Goal: Find specific page/section: Find specific page/section

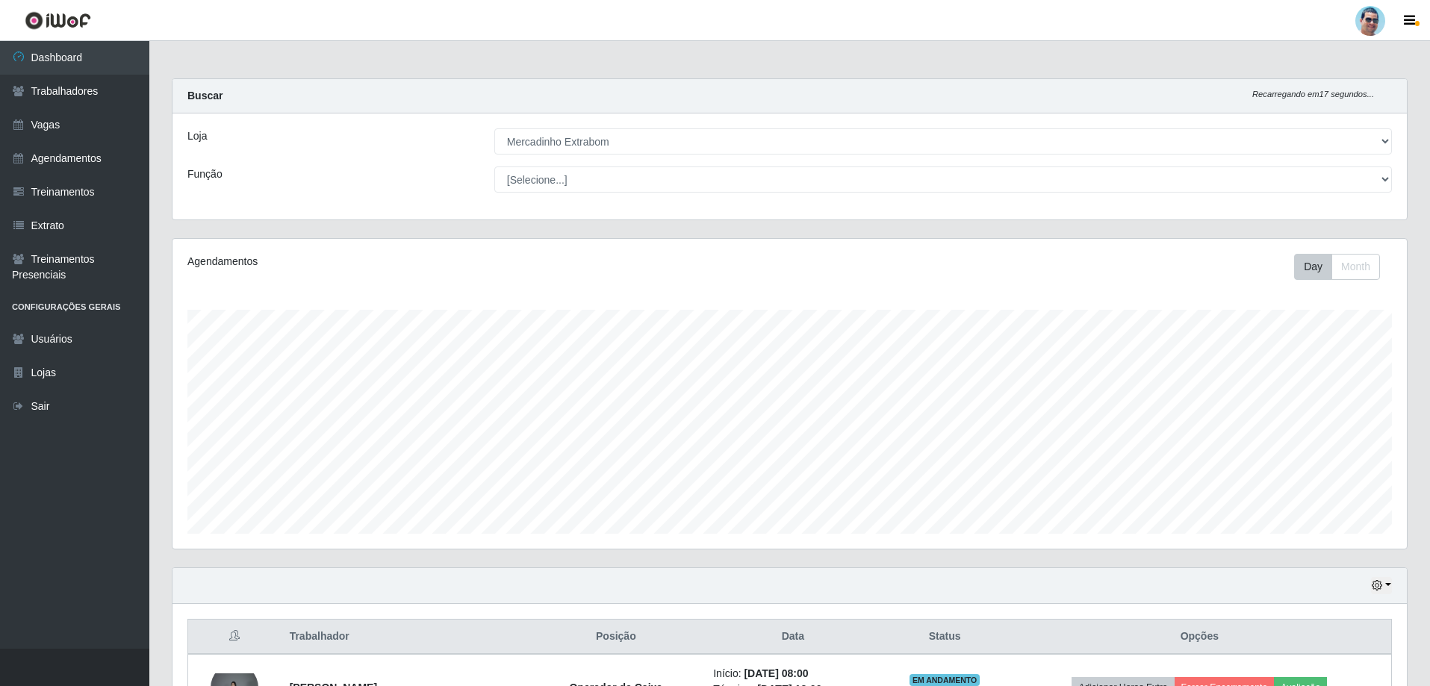
select select "175"
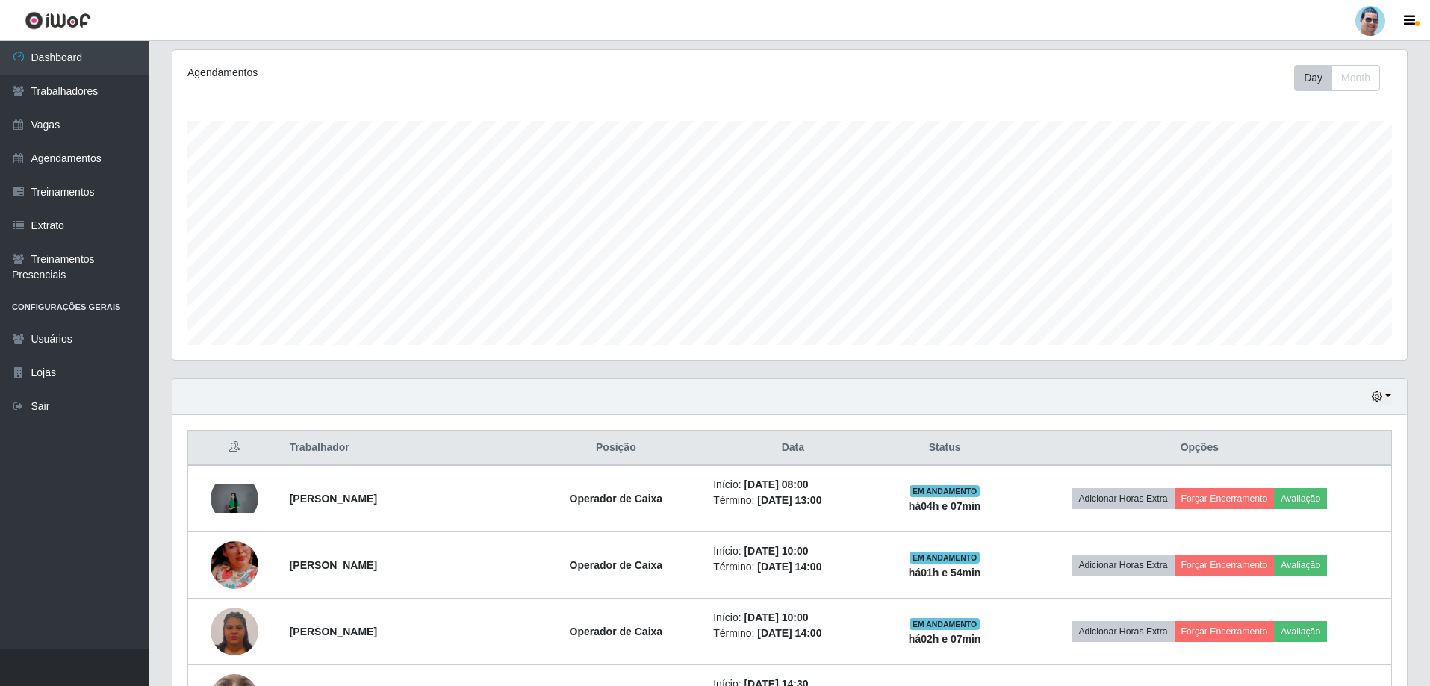
scroll to position [310, 1234]
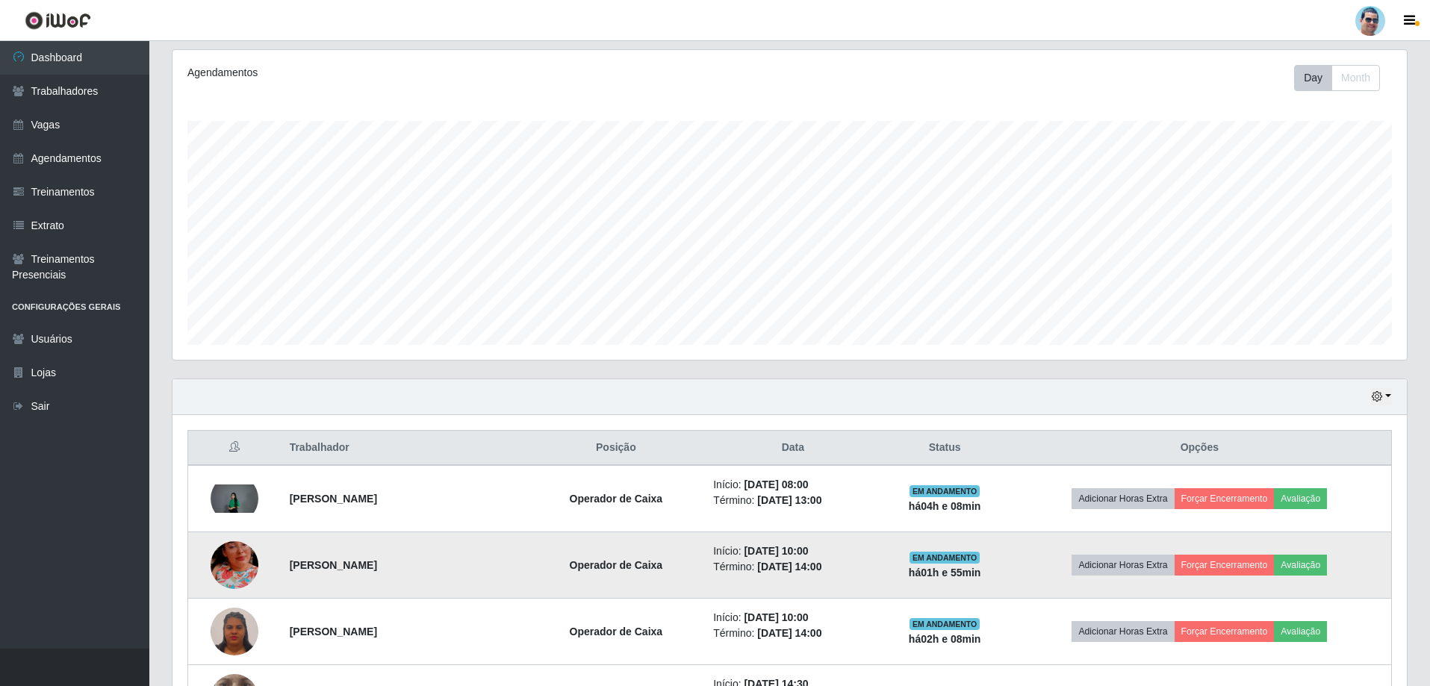
click at [224, 564] on img at bounding box center [235, 565] width 48 height 85
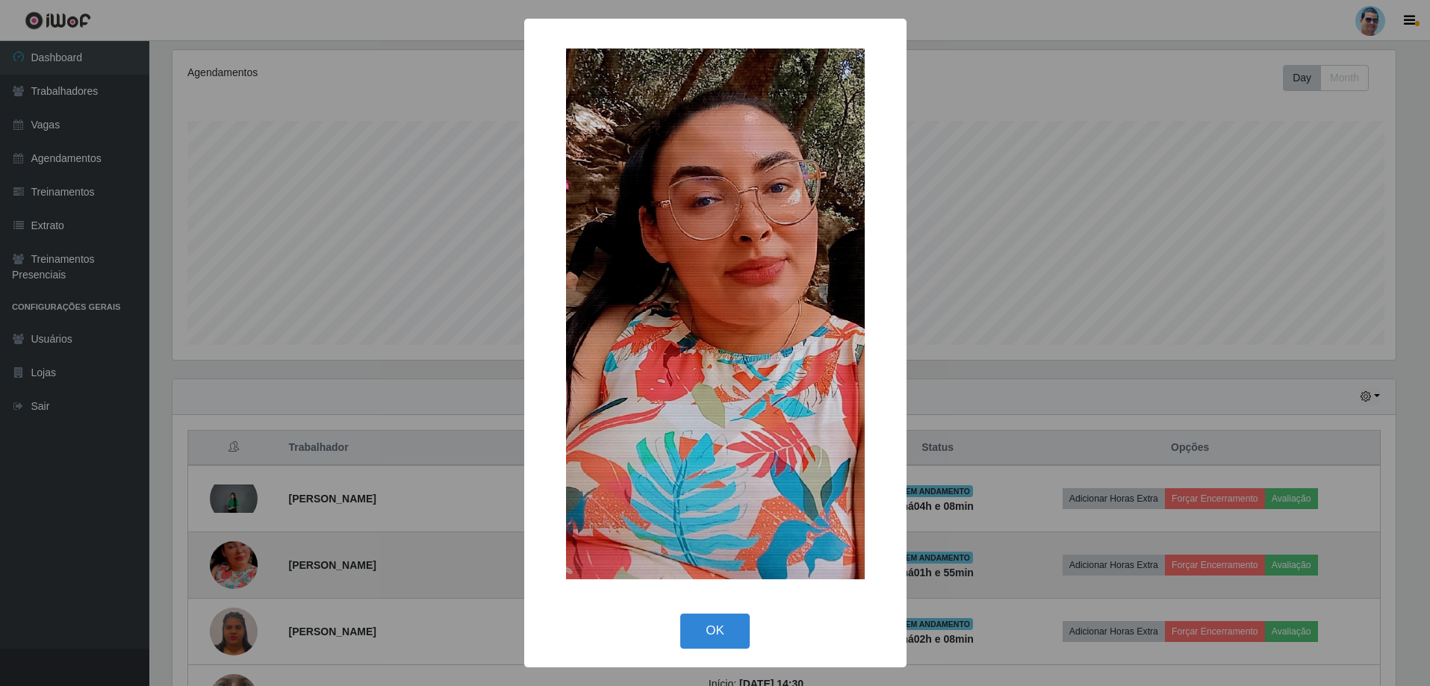
scroll to position [310, 1227]
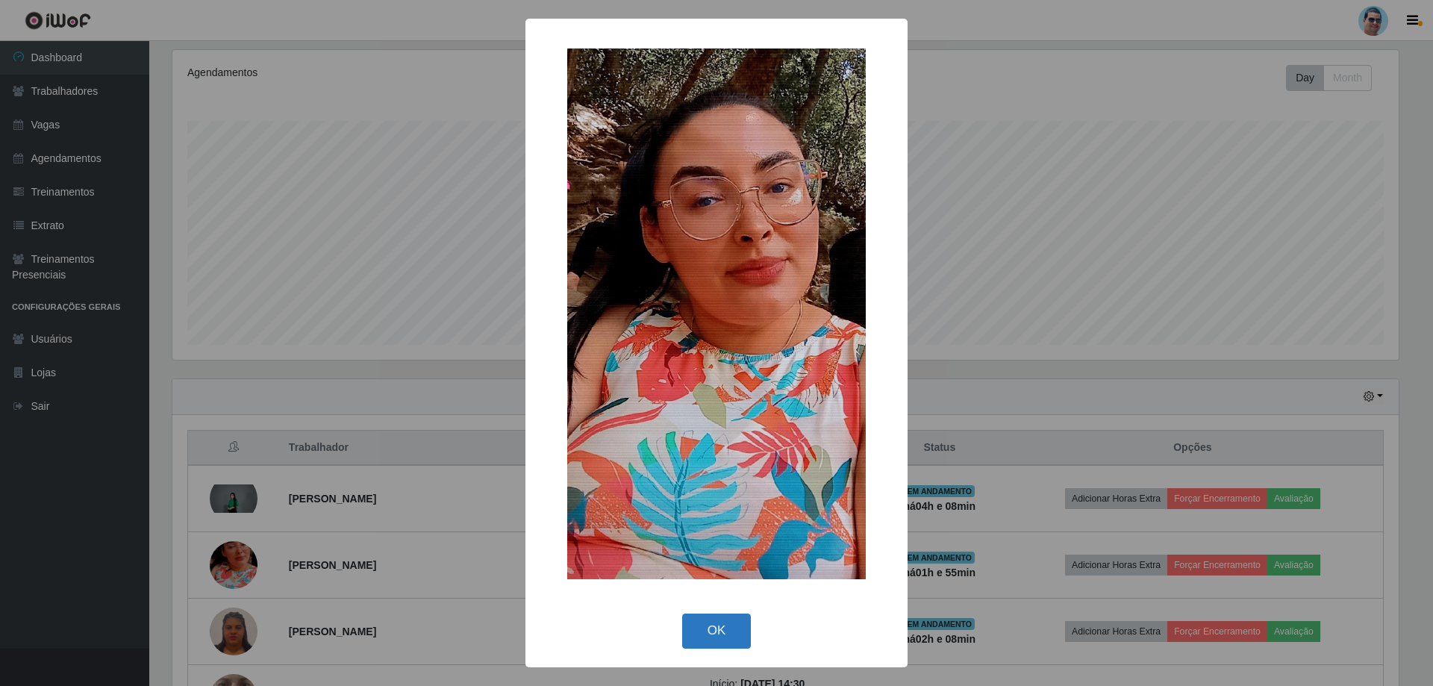
click at [684, 629] on button "OK" at bounding box center [716, 631] width 69 height 35
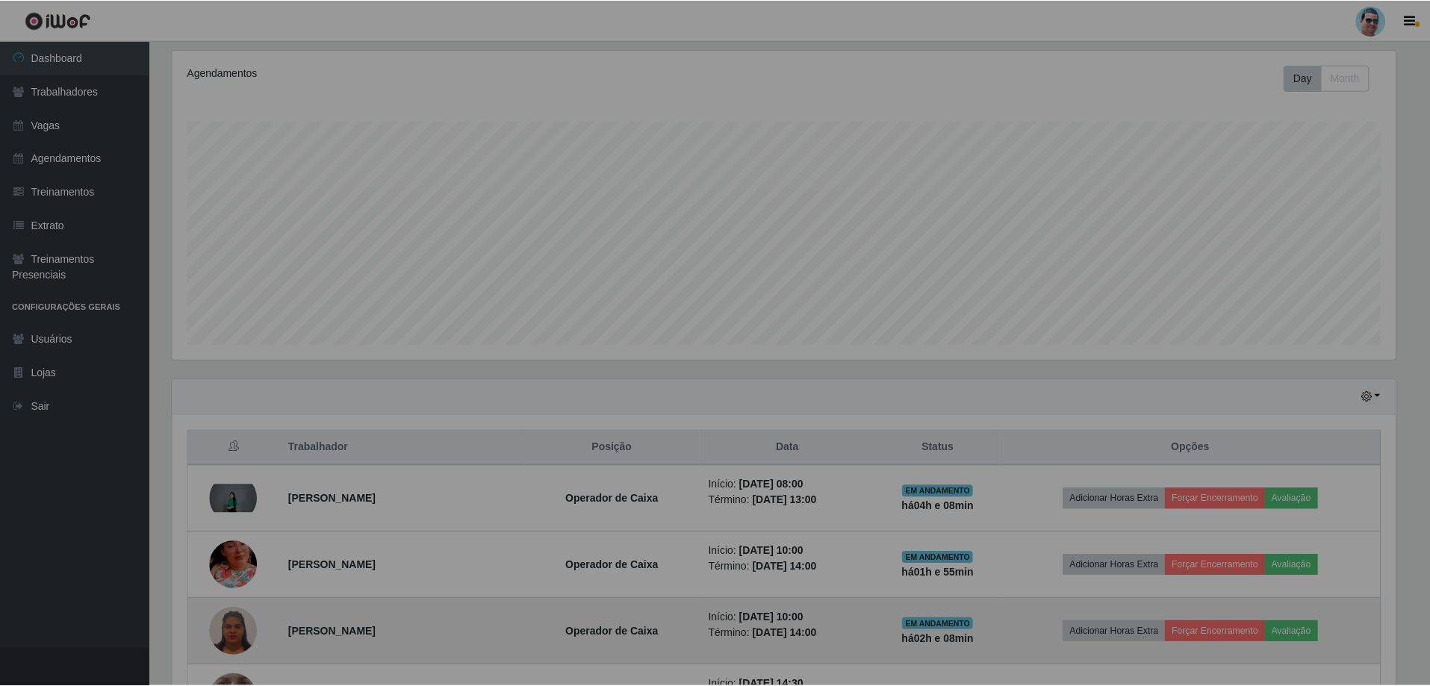
scroll to position [310, 1234]
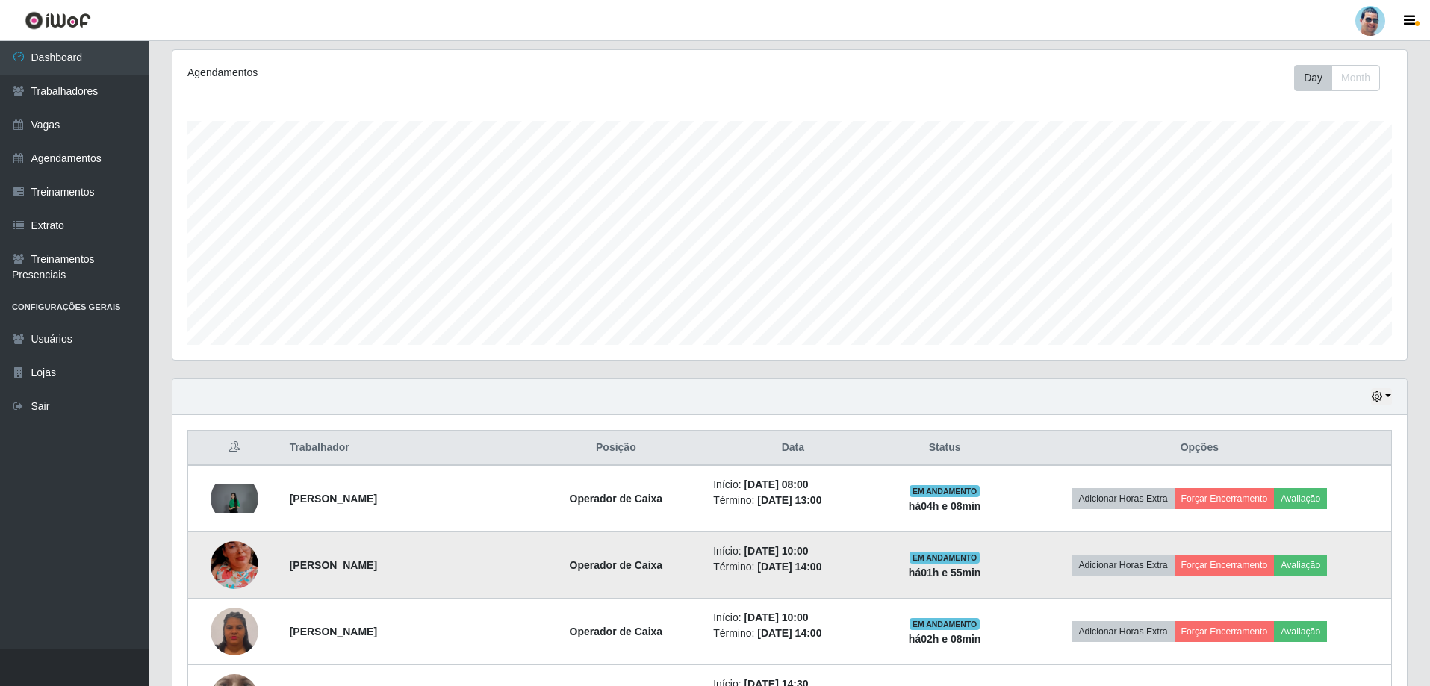
drag, startPoint x: 287, startPoint y: 557, endPoint x: 425, endPoint y: 566, distance: 138.4
click at [425, 566] on td "[PERSON_NAME]" at bounding box center [404, 565] width 247 height 66
copy strong "[PERSON_NAME]"
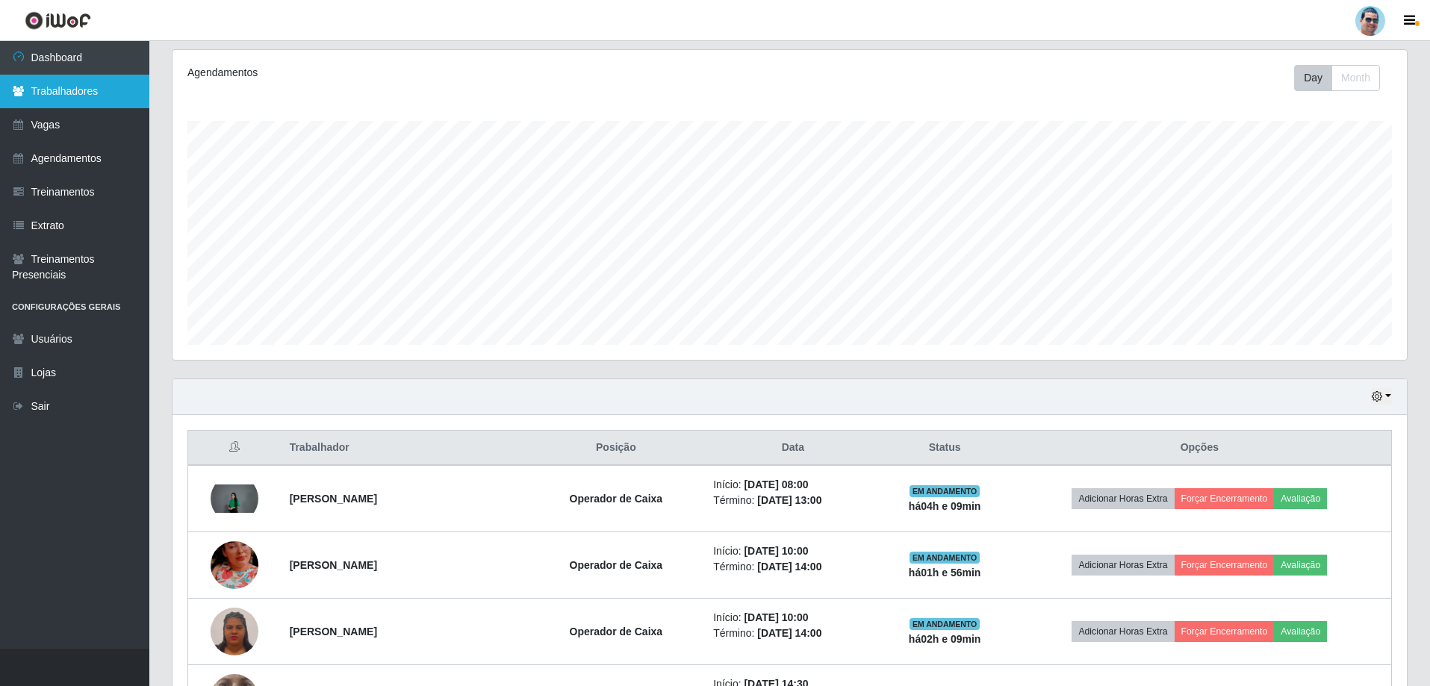
click at [90, 87] on link "Trabalhadores" at bounding box center [74, 92] width 149 height 34
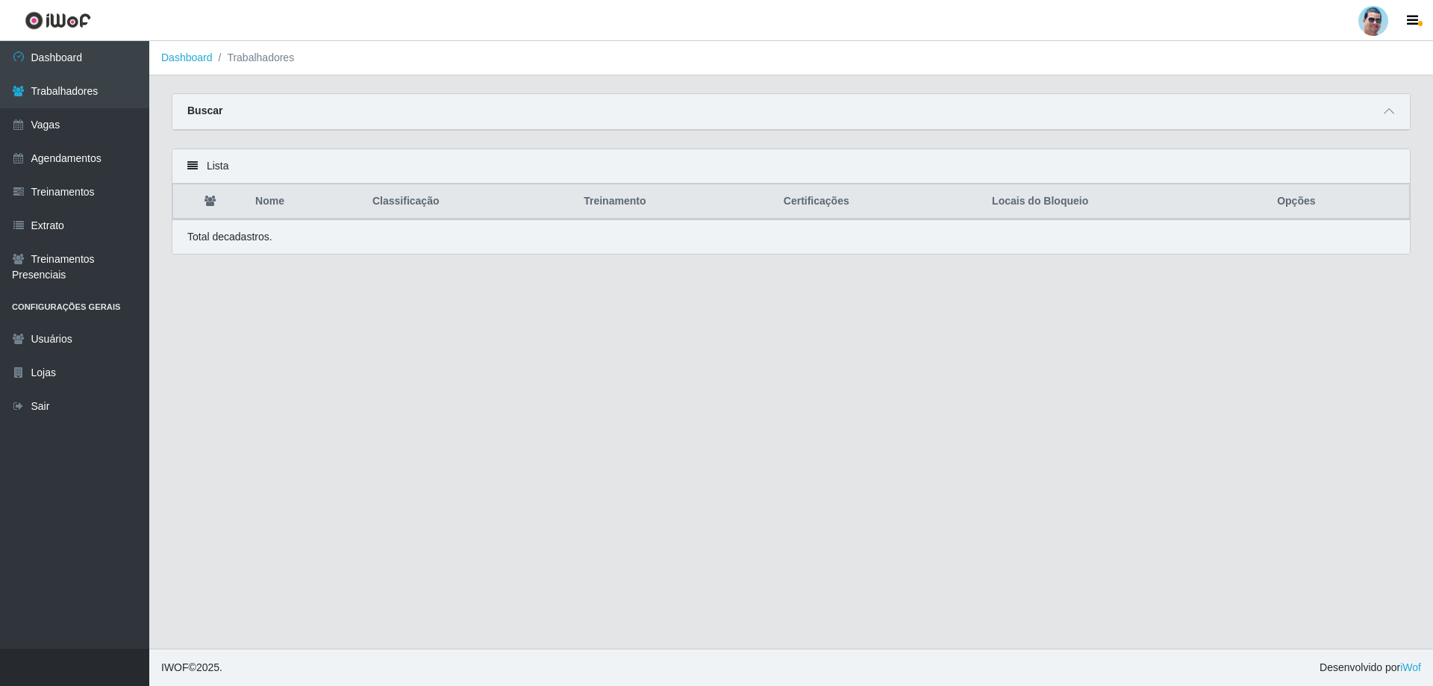
click at [1375, 108] on div "Buscar" at bounding box center [791, 112] width 1238 height 36
click at [1393, 110] on icon at bounding box center [1389, 111] width 10 height 10
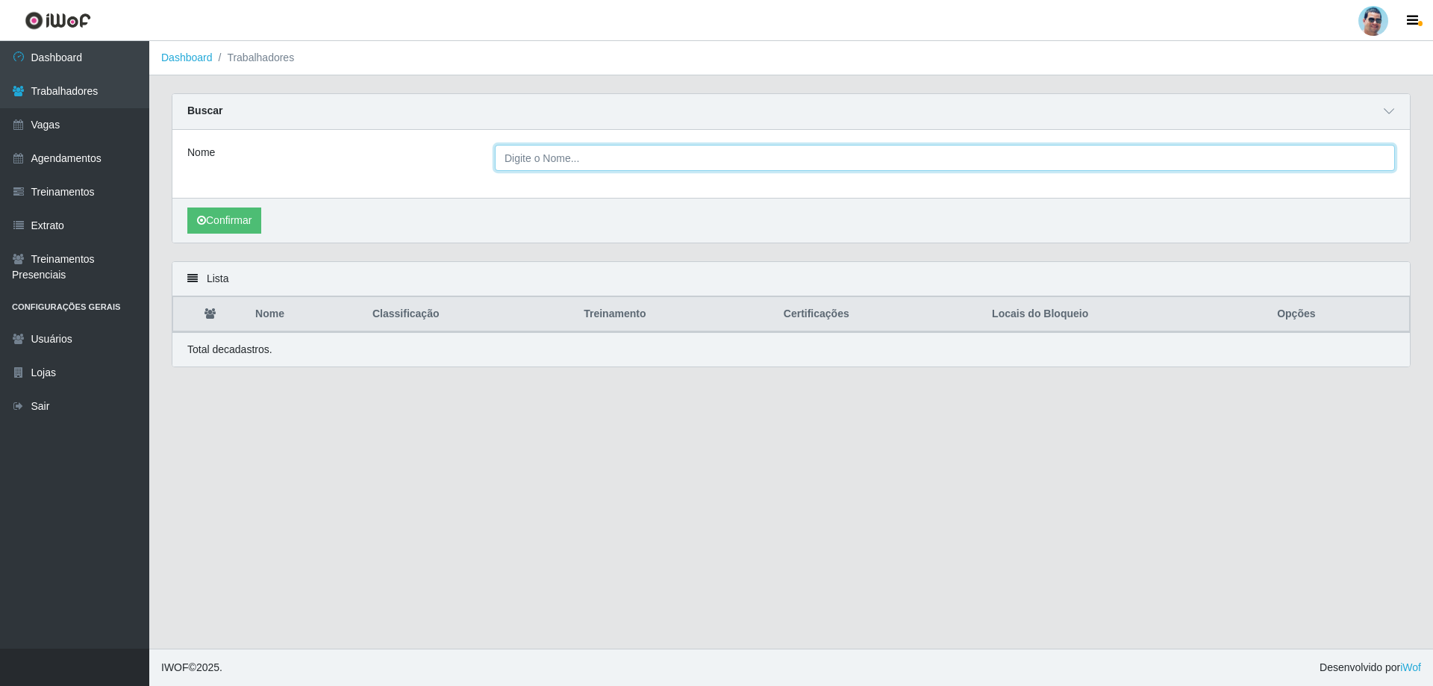
click at [627, 152] on input "Nome" at bounding box center [945, 158] width 900 height 26
paste input "[PERSON_NAME]"
type input "[PERSON_NAME]"
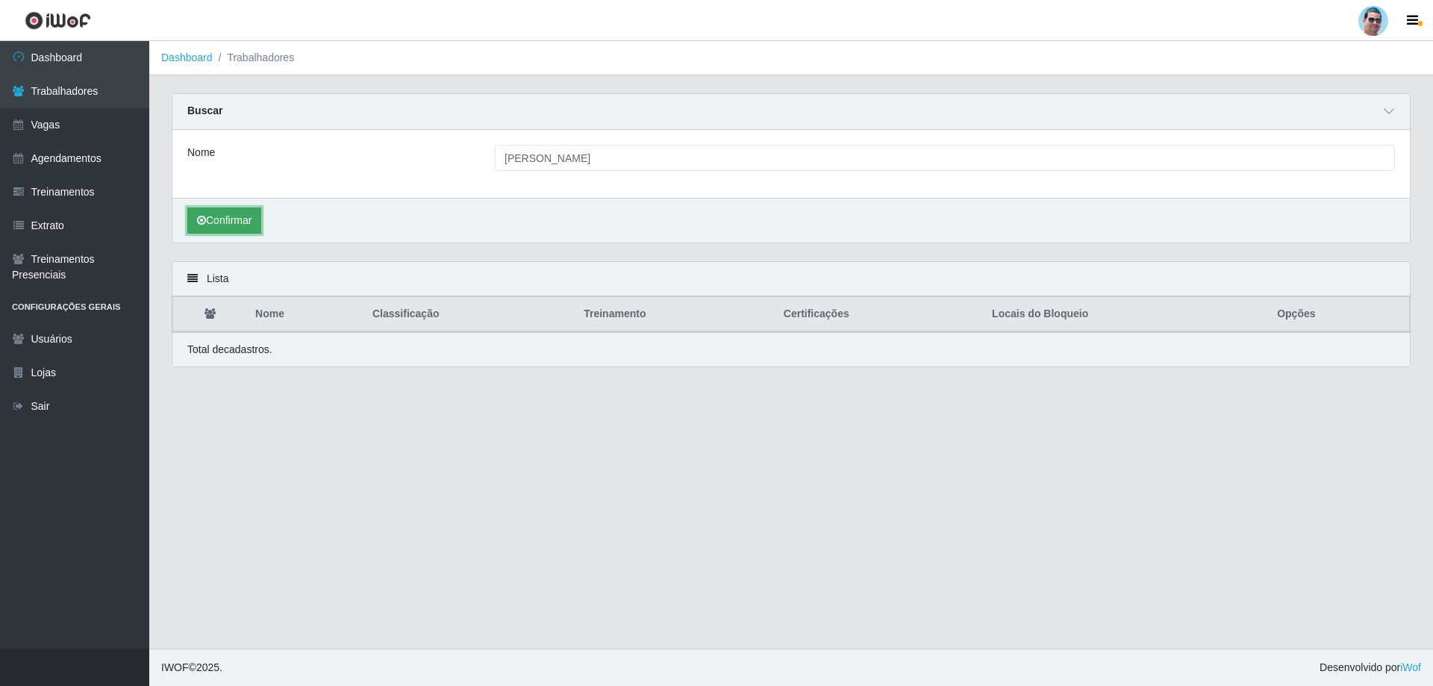
click at [231, 223] on button "Confirmar" at bounding box center [224, 221] width 74 height 26
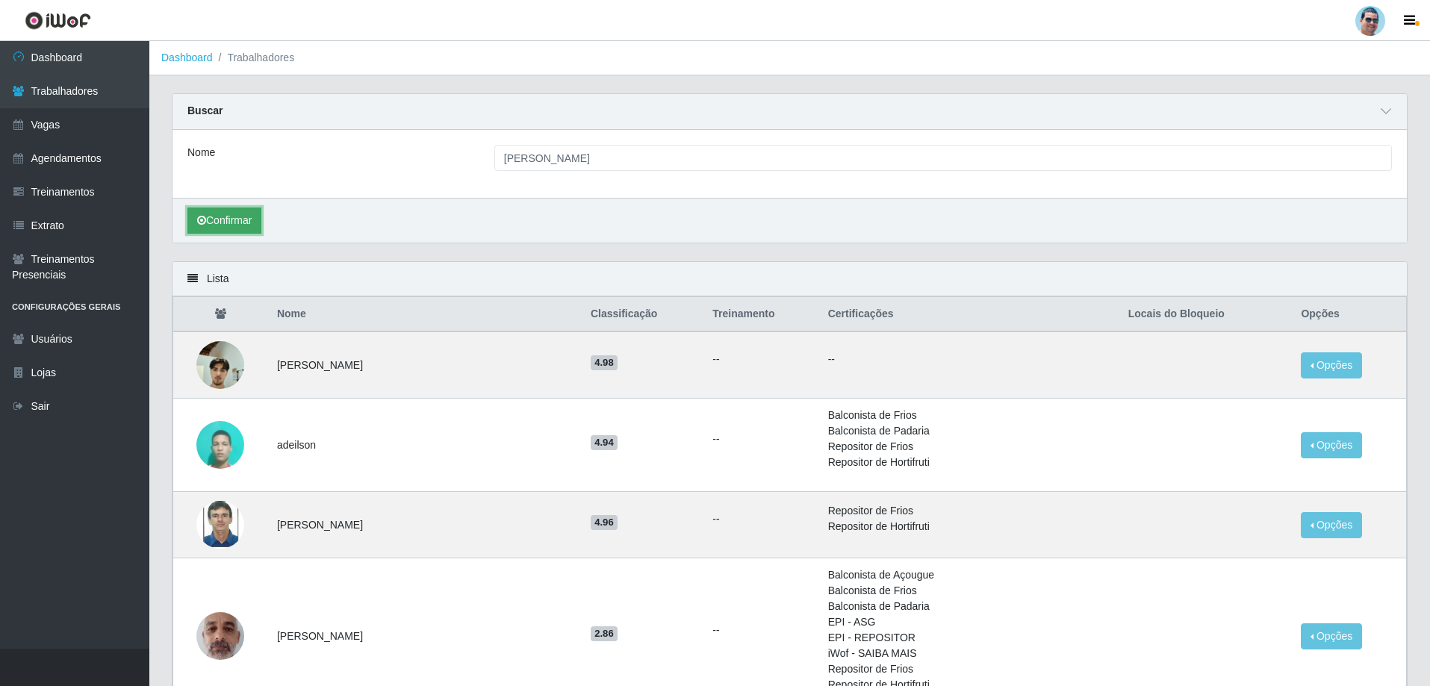
click at [256, 214] on button "Confirmar" at bounding box center [224, 221] width 74 height 26
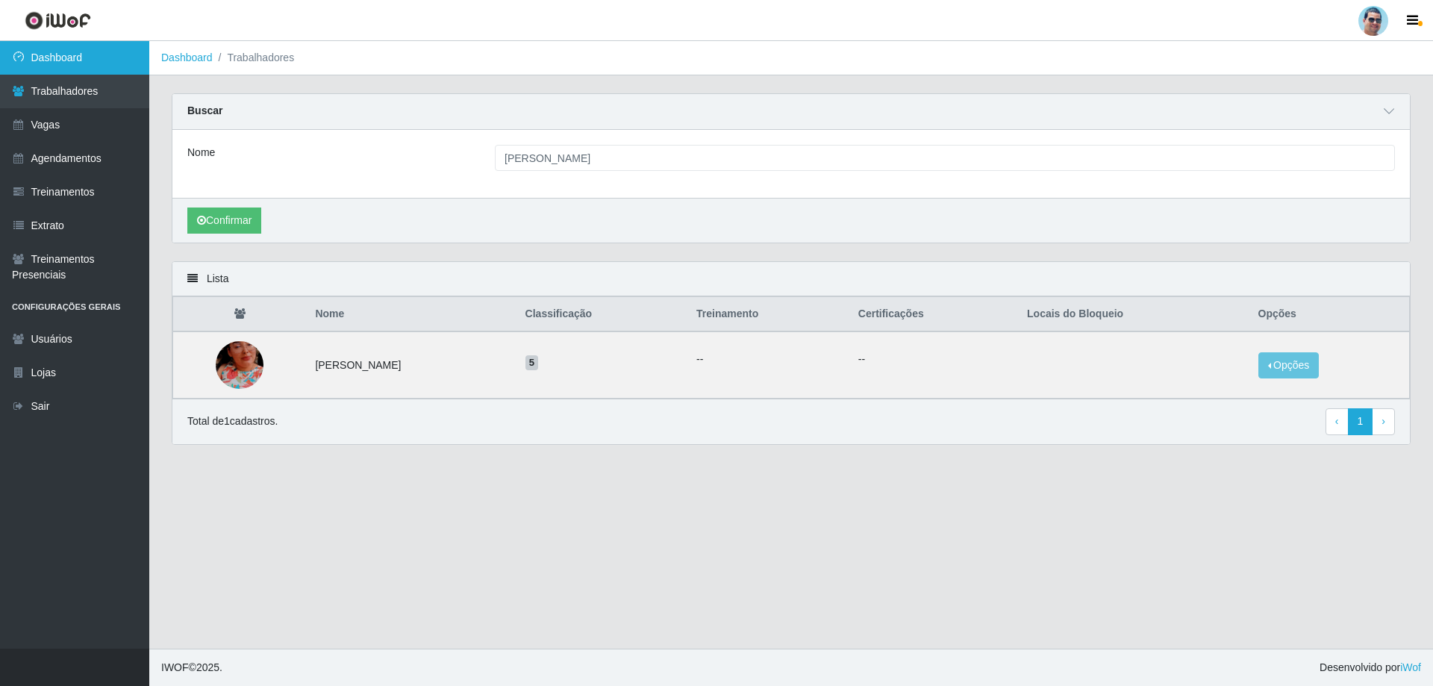
click at [125, 55] on link "Dashboard" at bounding box center [74, 58] width 149 height 34
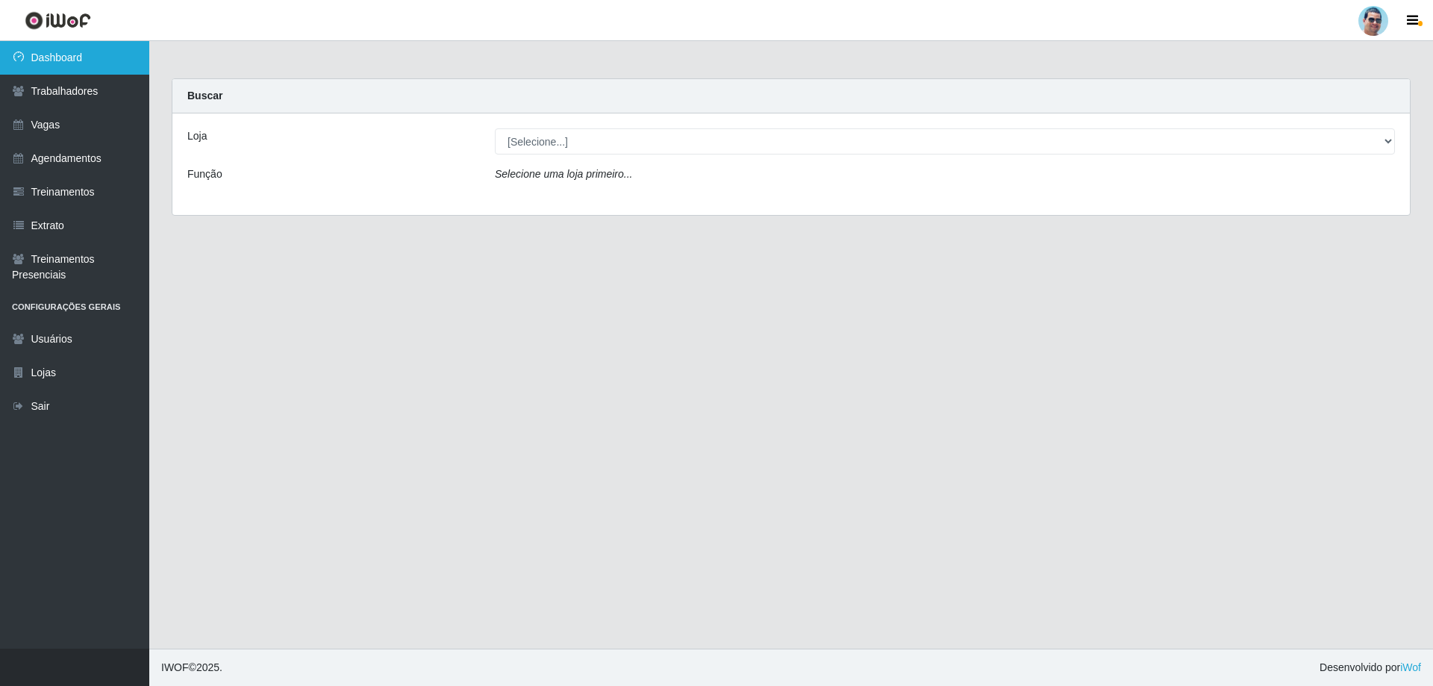
click at [104, 55] on link "Dashboard" at bounding box center [74, 58] width 149 height 34
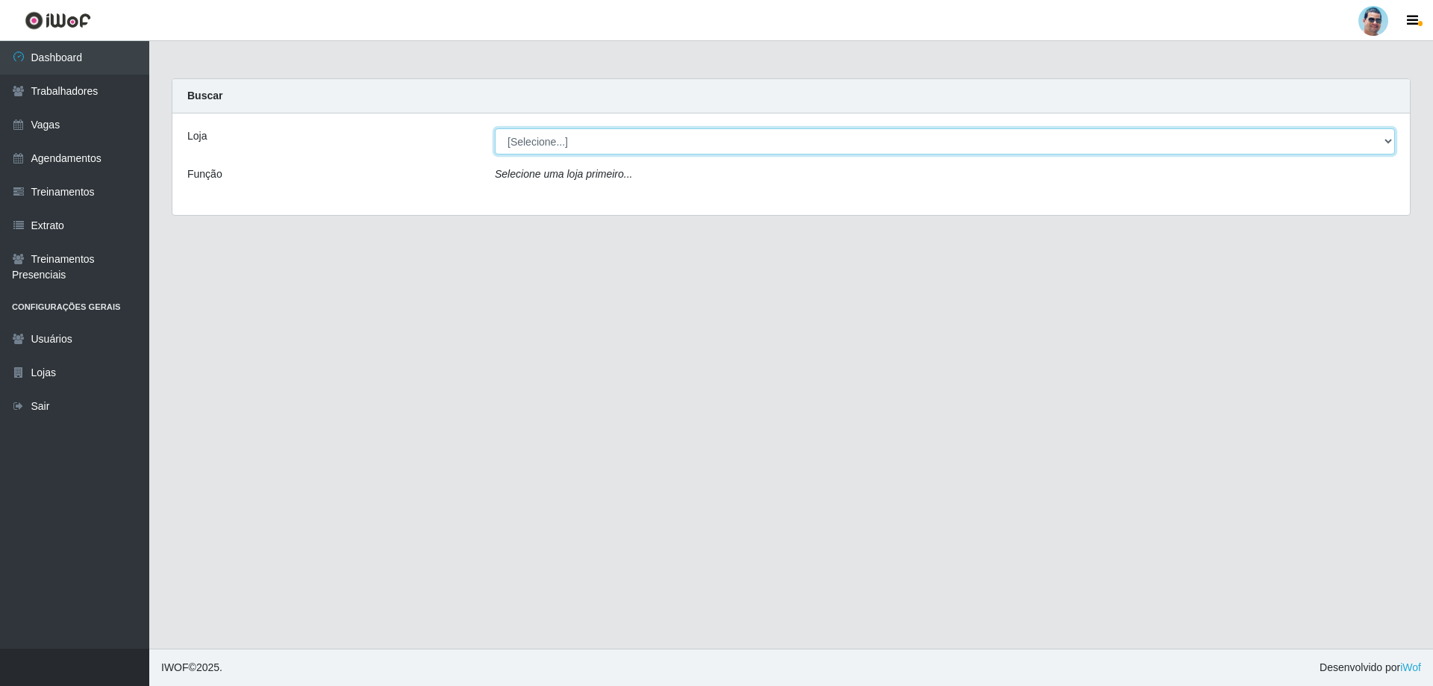
click at [552, 143] on select "[Selecione...] Mercadinho Extrabom" at bounding box center [945, 141] width 900 height 26
select select "175"
click at [495, 128] on select "[Selecione...] Mercadinho Extrabom" at bounding box center [945, 141] width 900 height 26
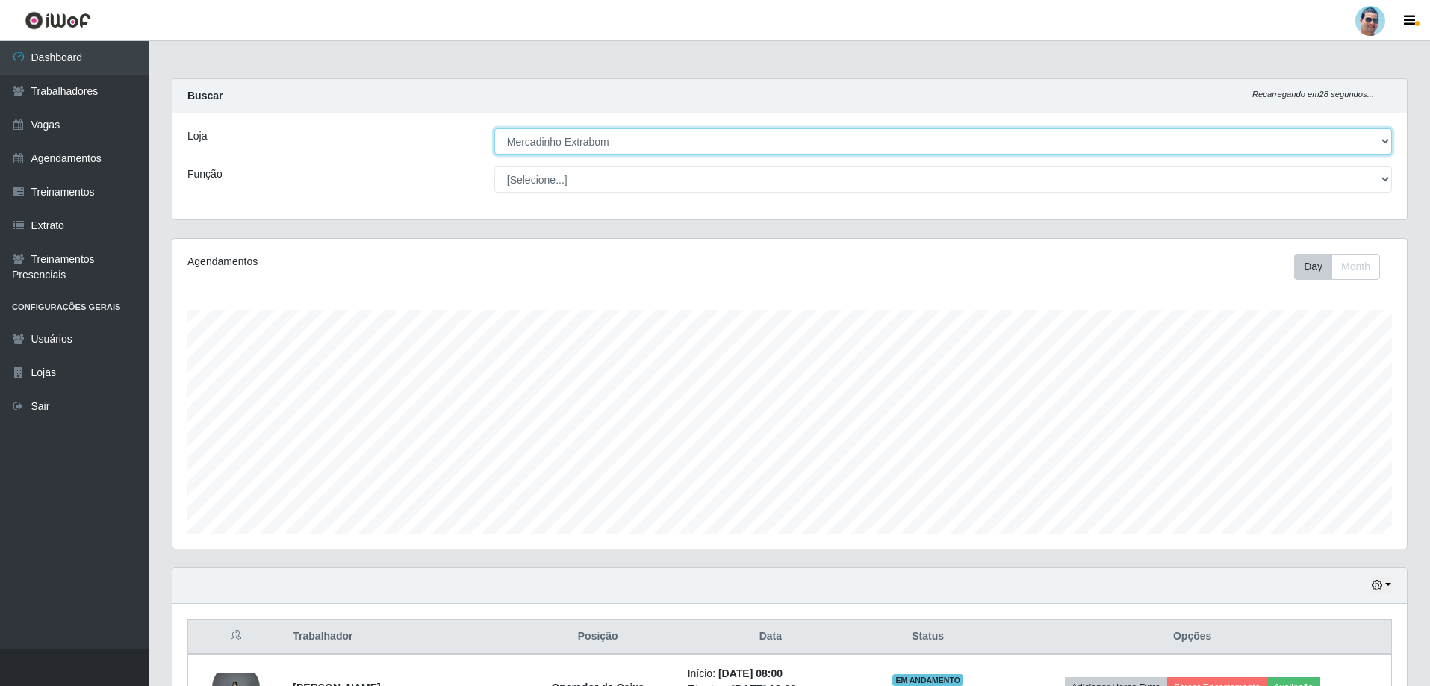
scroll to position [310, 1234]
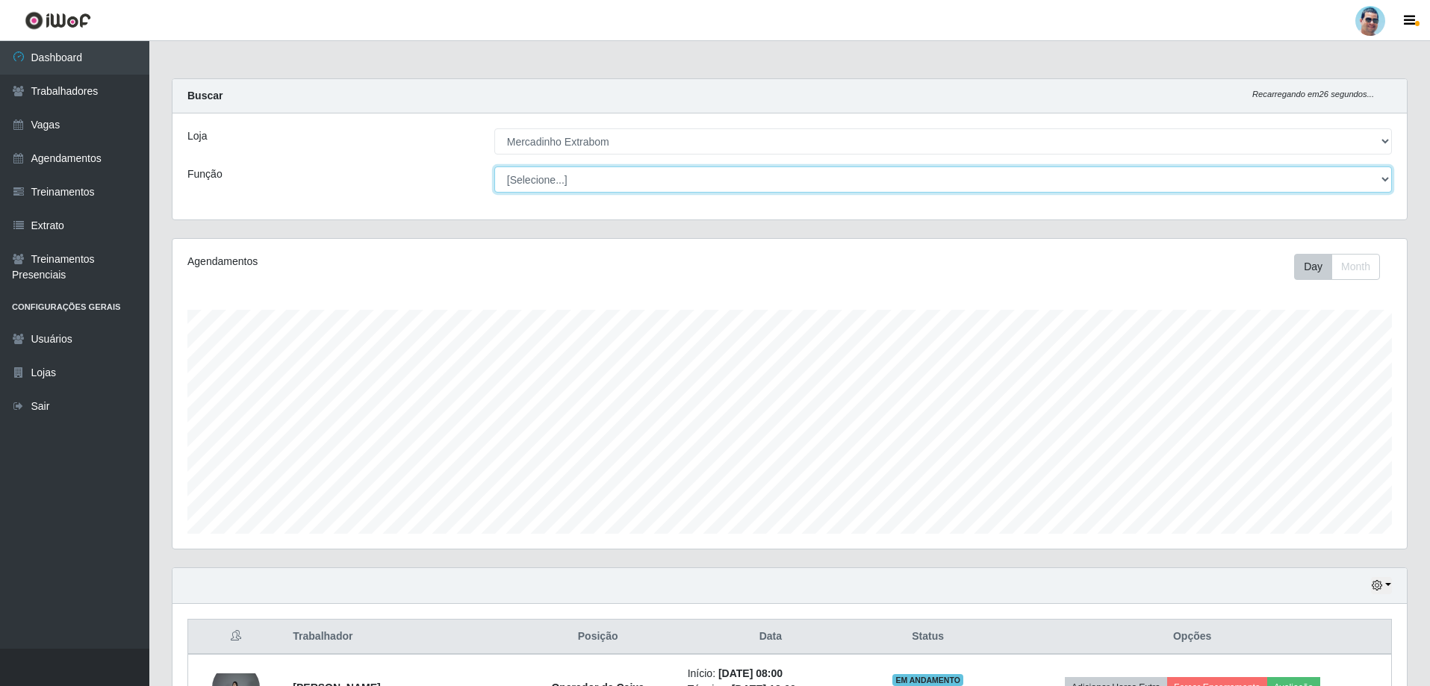
click at [693, 172] on select "[Selecione...] ASG ASG + ASG ++ Balconista Balconista + Balconista ++ Carregado…" at bounding box center [942, 179] width 897 height 26
click at [691, 24] on header "Perfil Alterar Senha Sair" at bounding box center [715, 20] width 1430 height 41
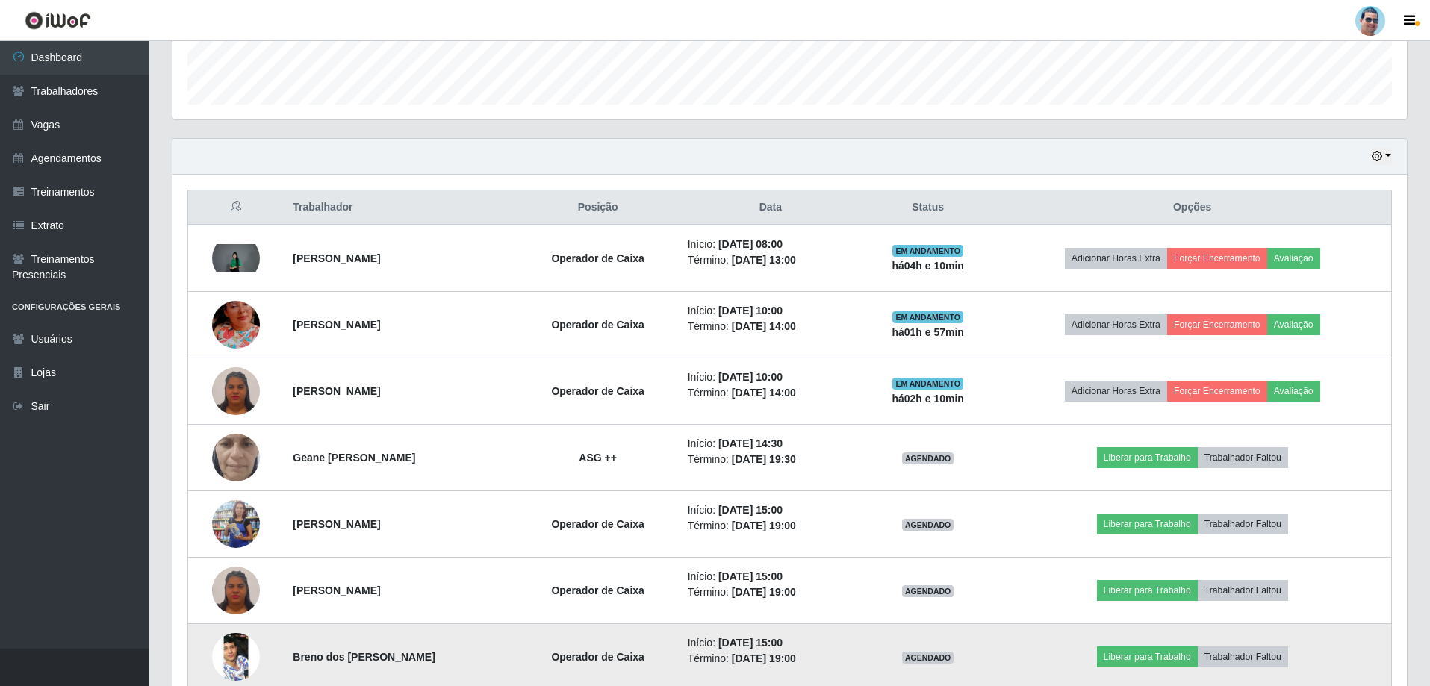
scroll to position [505, 0]
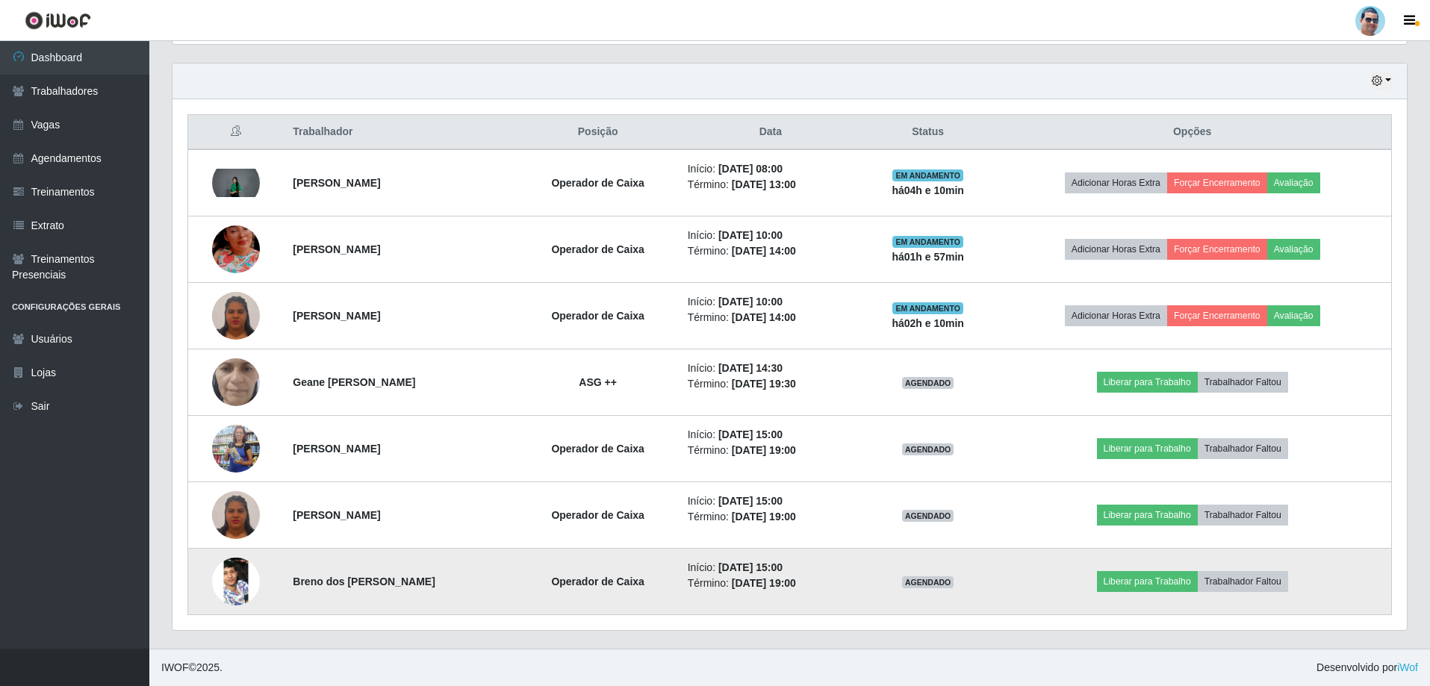
click at [226, 578] on img at bounding box center [236, 582] width 48 height 106
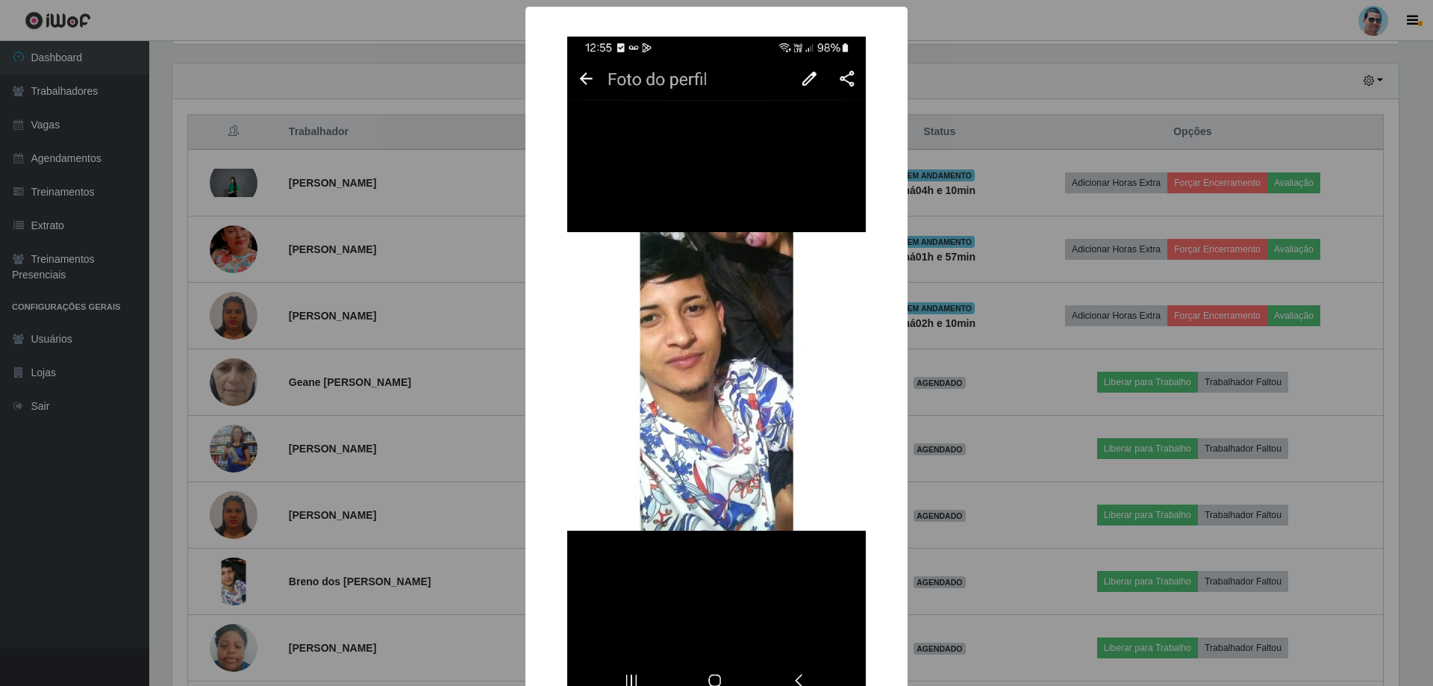
click at [285, 438] on div "× OK Cancel" at bounding box center [716, 343] width 1433 height 686
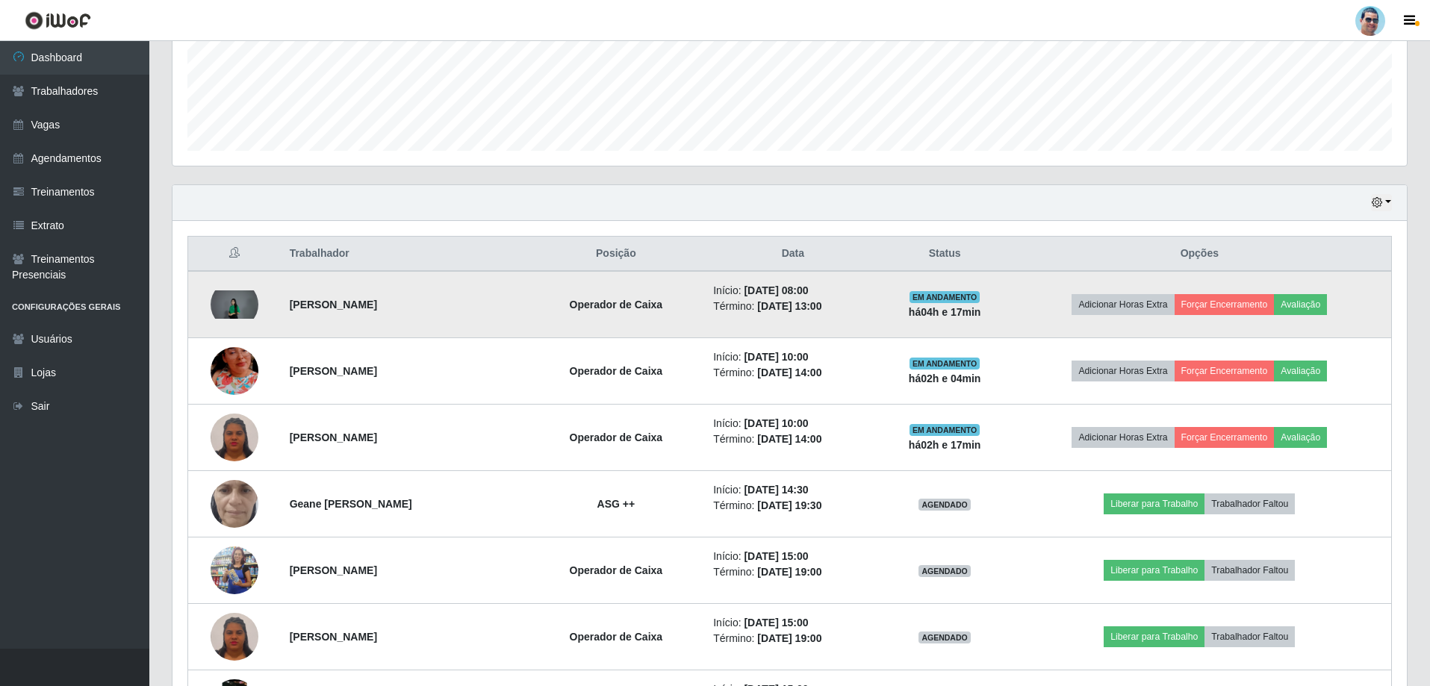
scroll to position [364, 0]
